Goal: Task Accomplishment & Management: Manage account settings

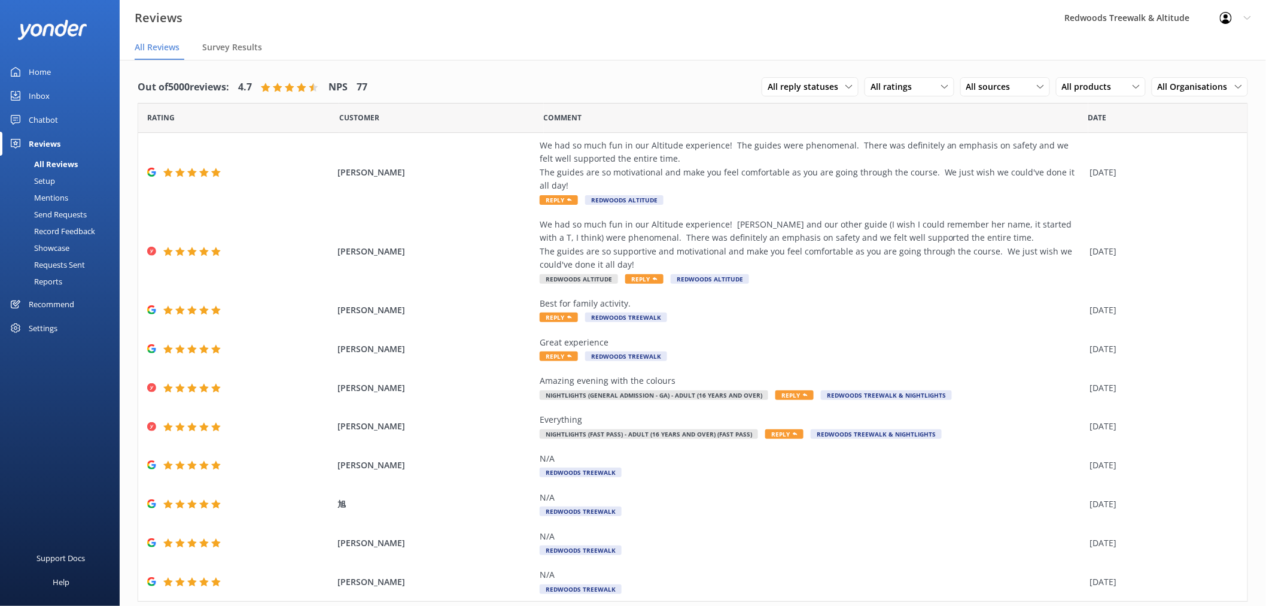
click at [62, 70] on link "Home" at bounding box center [60, 72] width 120 height 24
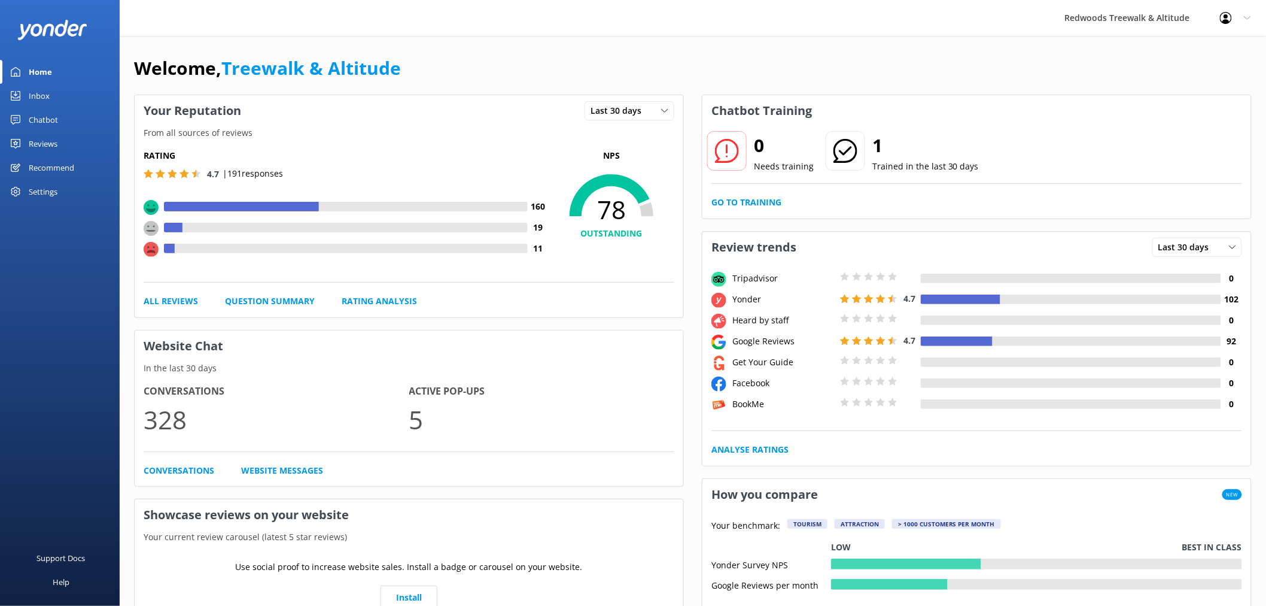
click at [63, 98] on link "Inbox" at bounding box center [60, 96] width 120 height 24
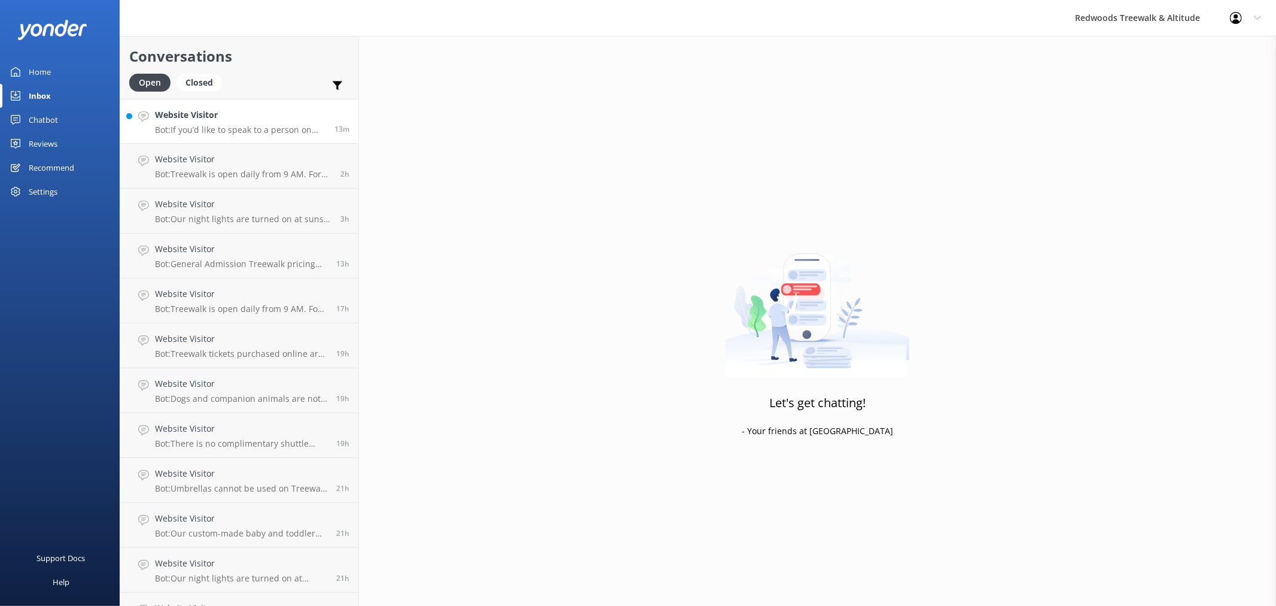
click at [264, 112] on h4 "Website Visitor" at bounding box center [240, 114] width 171 height 13
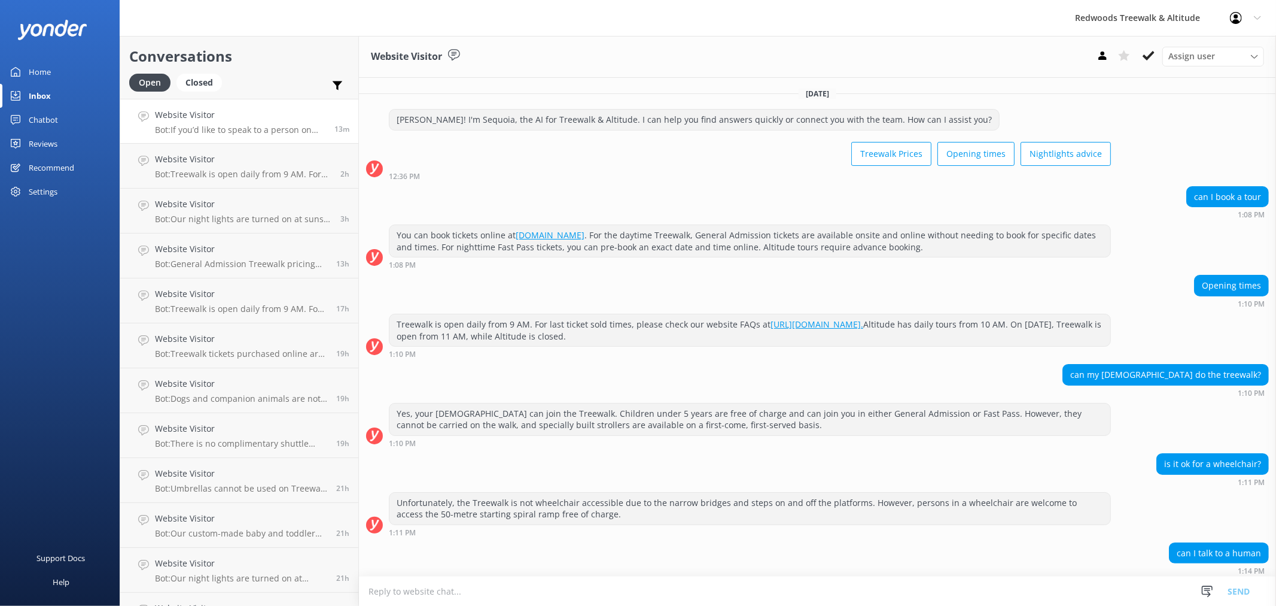
click at [64, 66] on link "Home" at bounding box center [60, 72] width 120 height 24
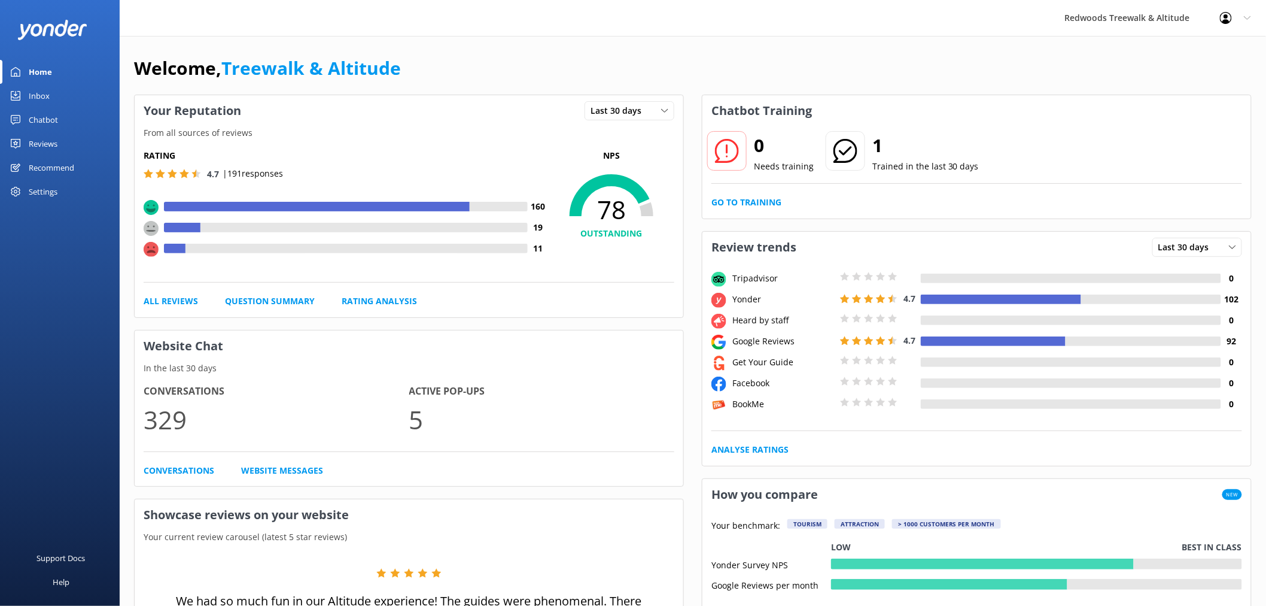
click at [66, 138] on link "Reviews" at bounding box center [60, 144] width 120 height 24
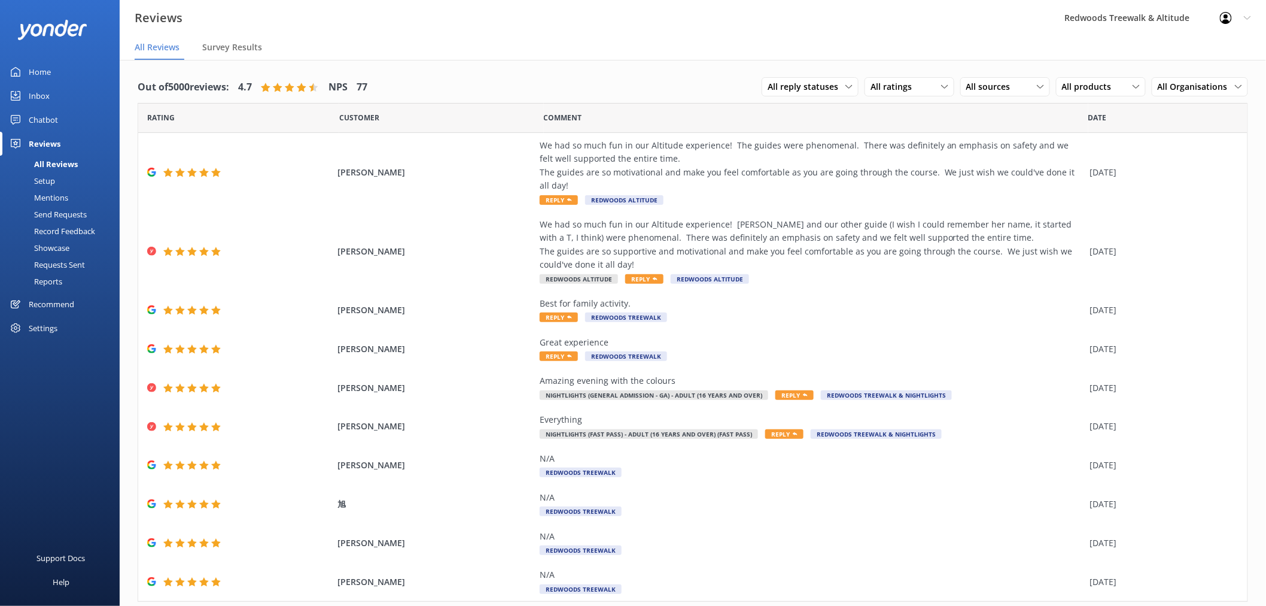
click at [73, 69] on link "Home" at bounding box center [60, 72] width 120 height 24
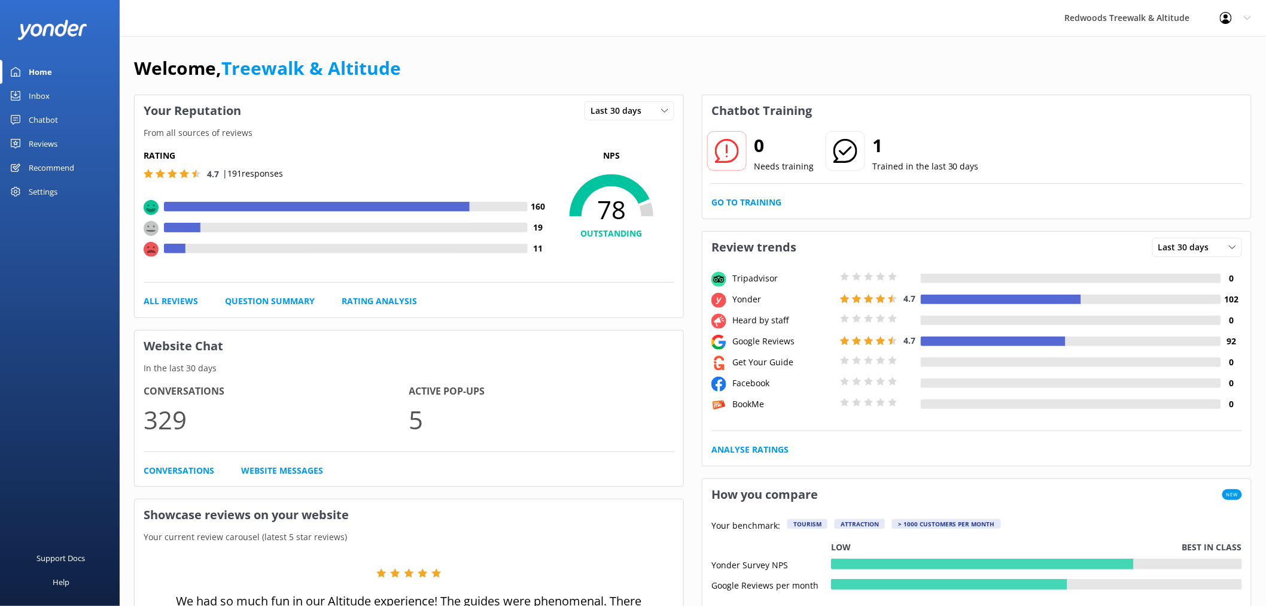
drag, startPoint x: 51, startPoint y: 139, endPoint x: 52, endPoint y: 129, distance: 10.2
click at [51, 139] on div "Reviews" at bounding box center [43, 144] width 29 height 24
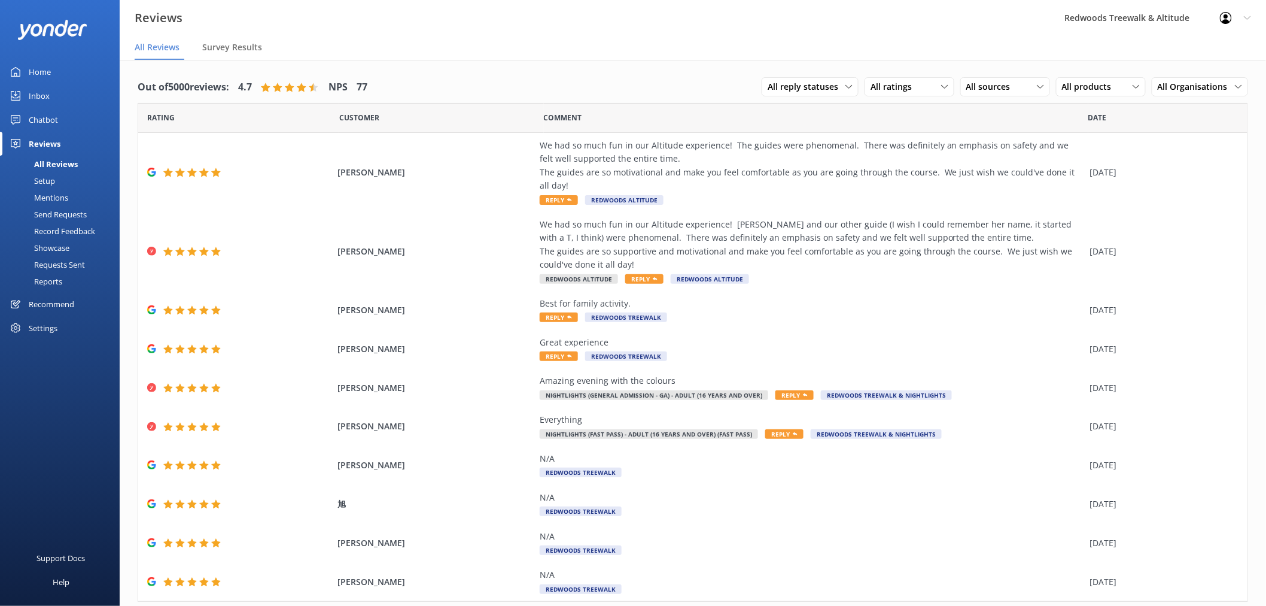
click at [62, 92] on link "Inbox" at bounding box center [60, 96] width 120 height 24
